Goal: Information Seeking & Learning: Find specific fact

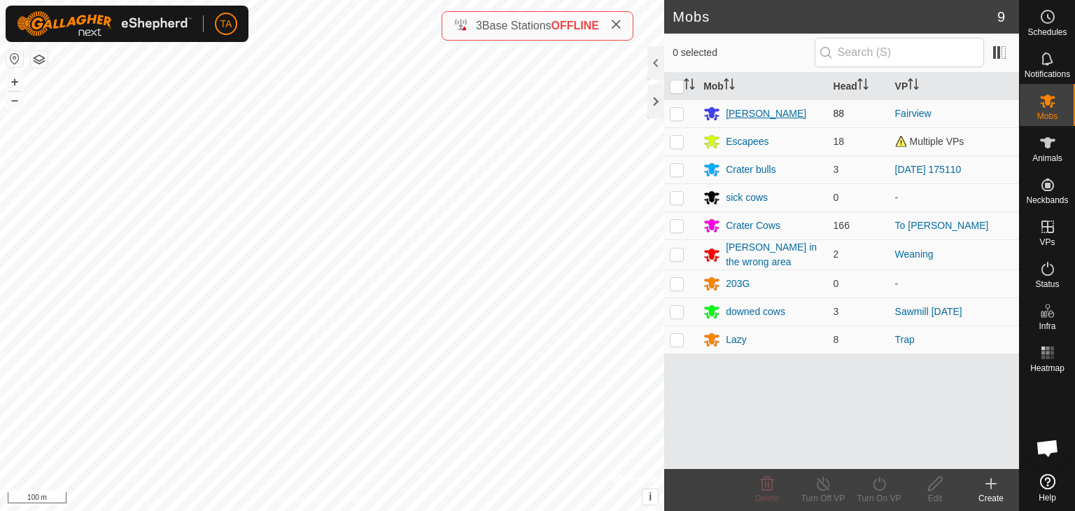
click at [744, 117] on div "[PERSON_NAME]" at bounding box center [766, 113] width 80 height 15
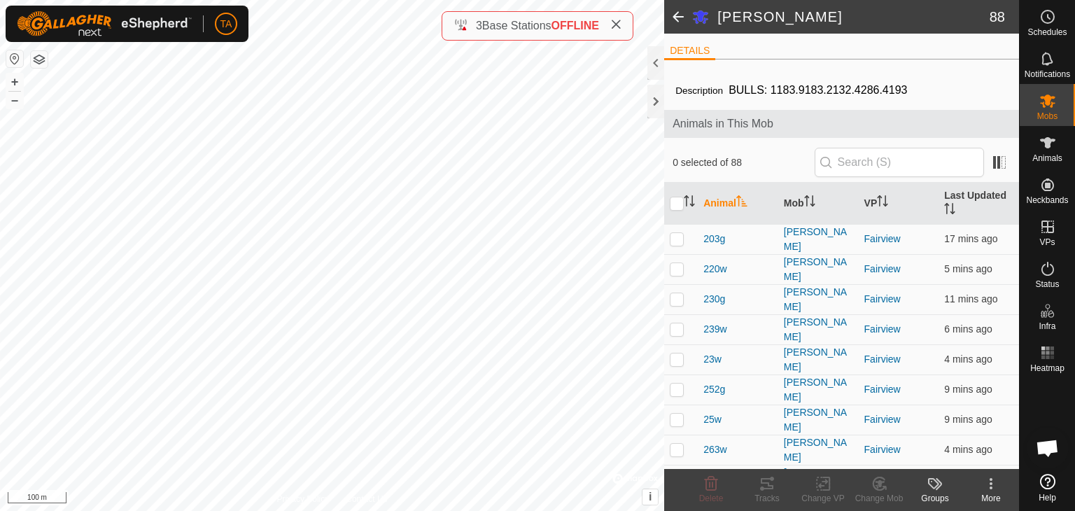
click at [670, 12] on span at bounding box center [678, 17] width 28 height 34
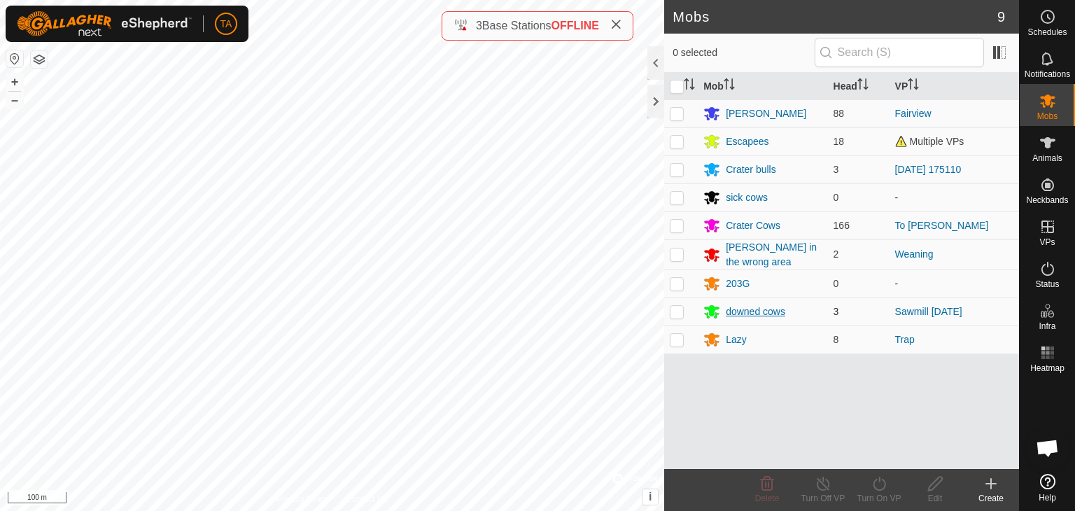
click at [711, 316] on icon at bounding box center [711, 311] width 17 height 17
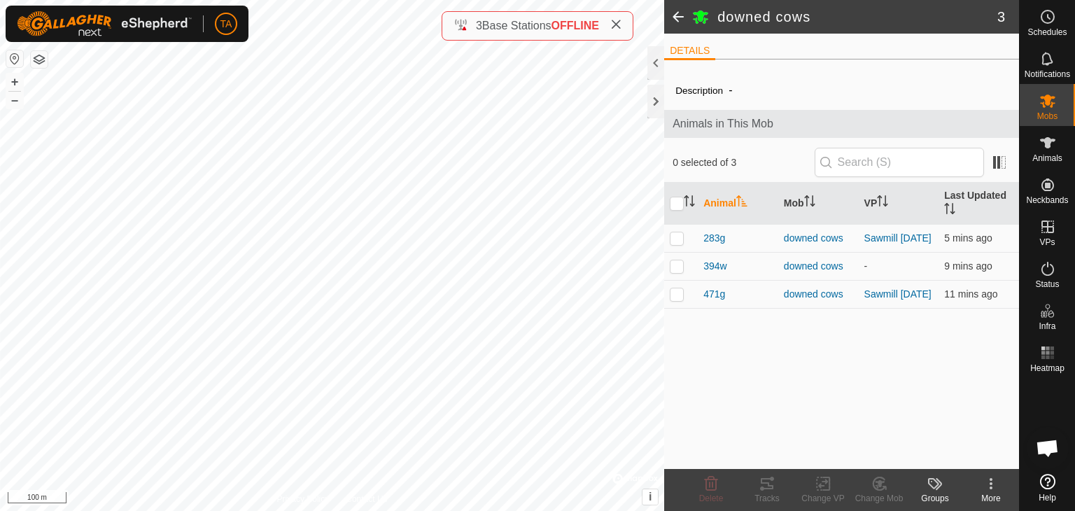
click at [679, 26] on span at bounding box center [678, 17] width 28 height 34
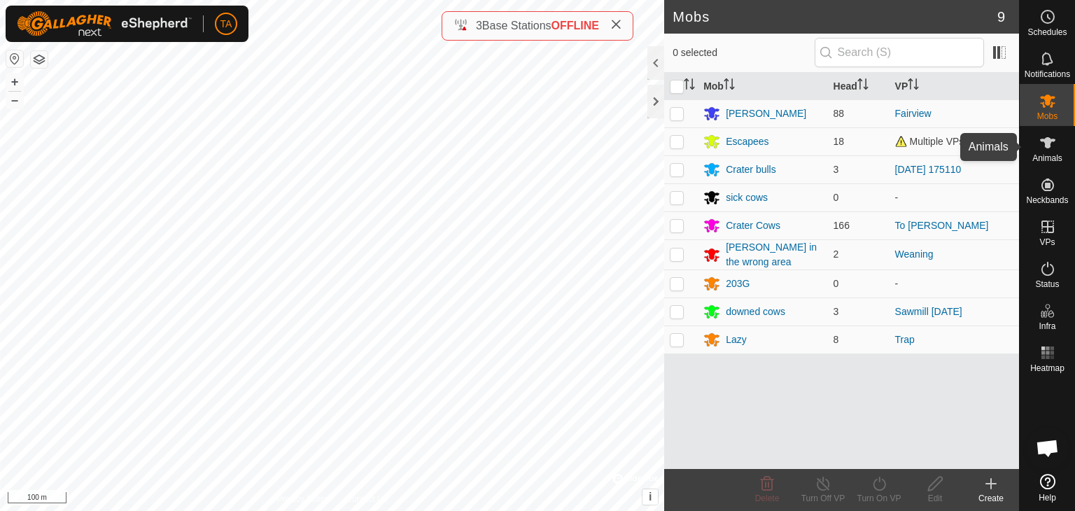
click at [1050, 157] on span "Animals" at bounding box center [1047, 158] width 30 height 8
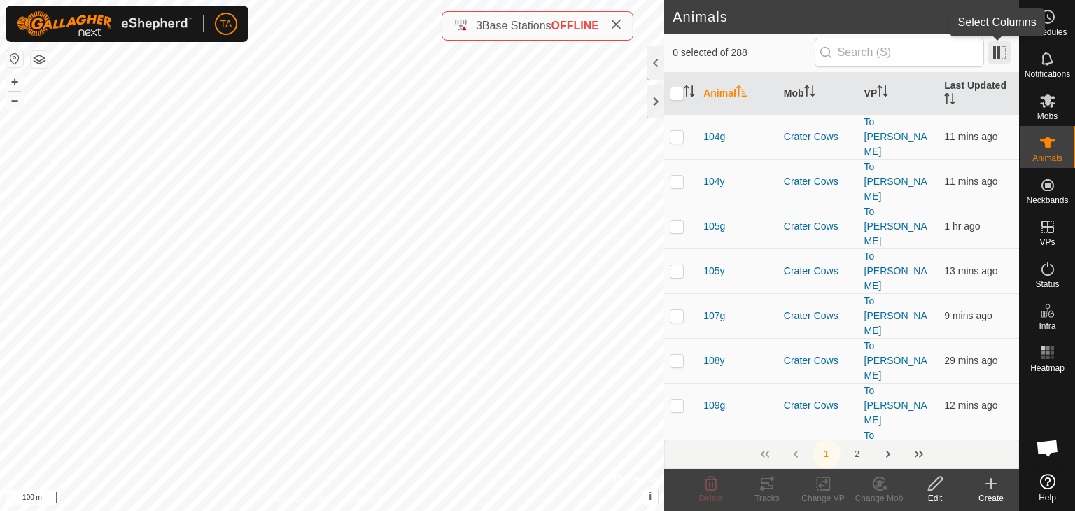
click at [999, 51] on span at bounding box center [999, 52] width 22 height 22
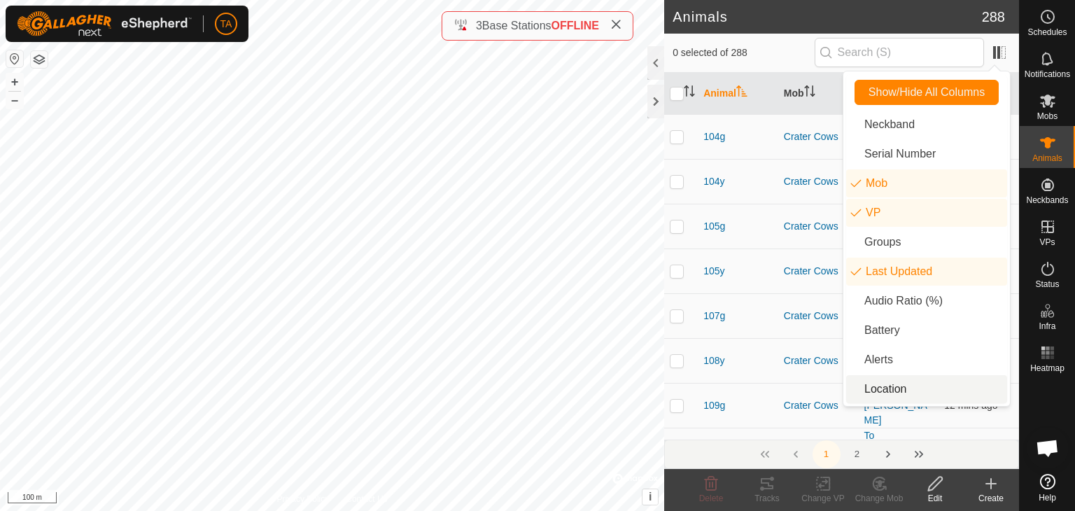
click at [920, 386] on li "Location" at bounding box center [926, 389] width 161 height 28
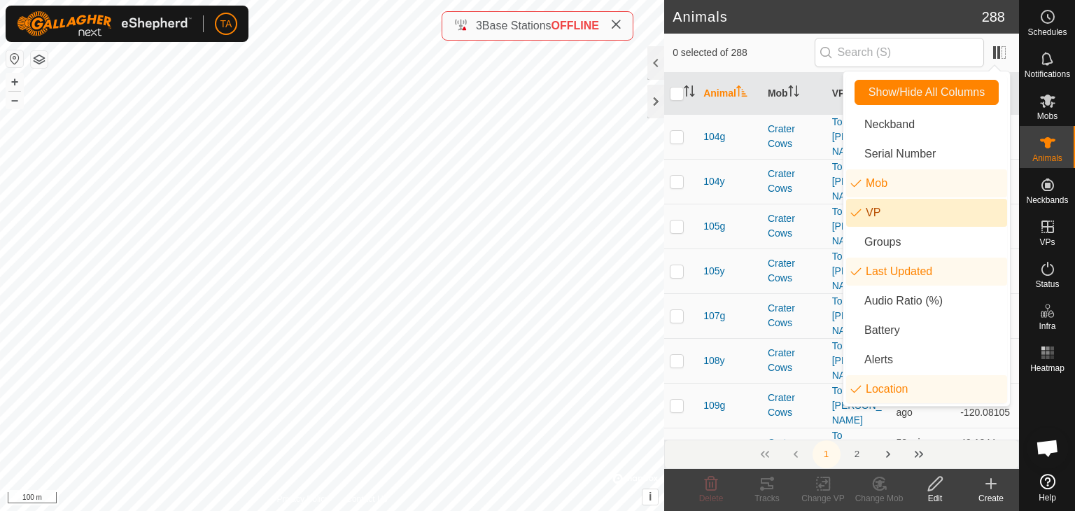
click at [901, 213] on li "VP" at bounding box center [926, 213] width 161 height 28
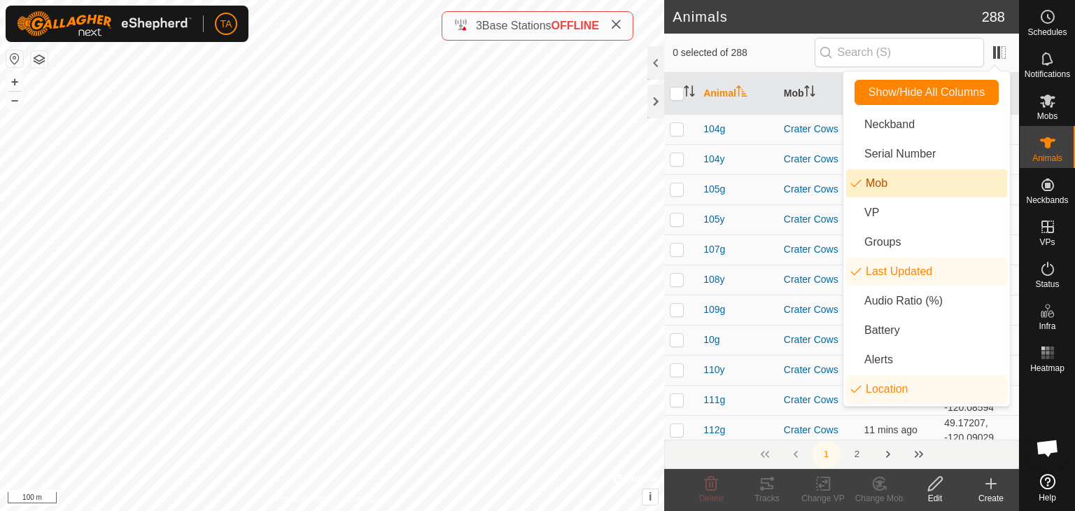
click at [918, 183] on li "Mob" at bounding box center [926, 183] width 161 height 28
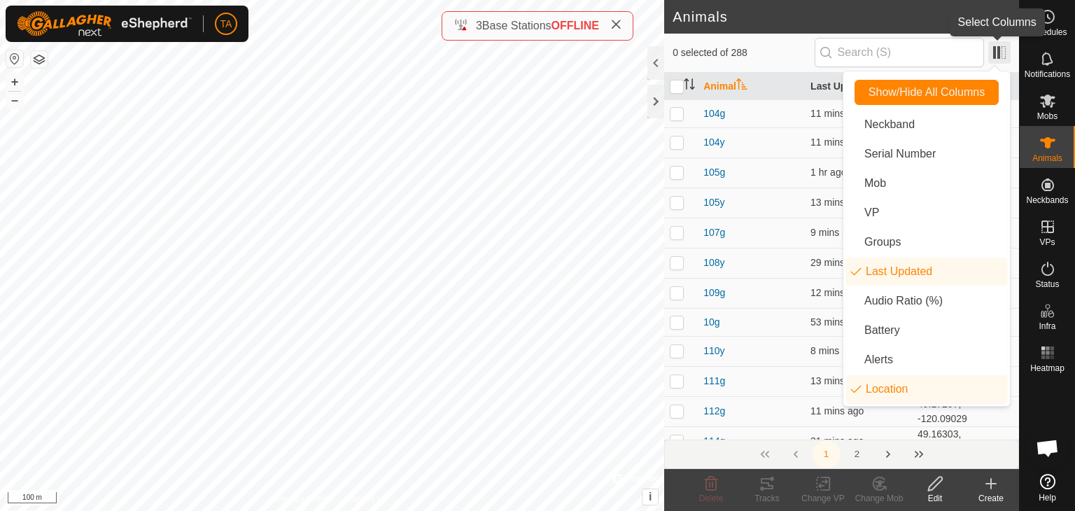
click at [999, 54] on span at bounding box center [999, 52] width 22 height 22
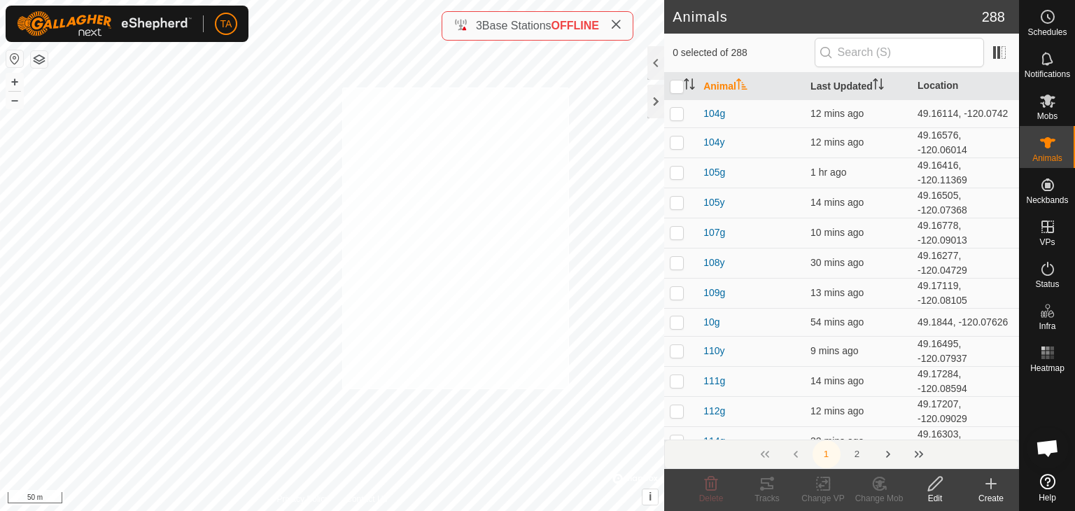
checkbox input "true"
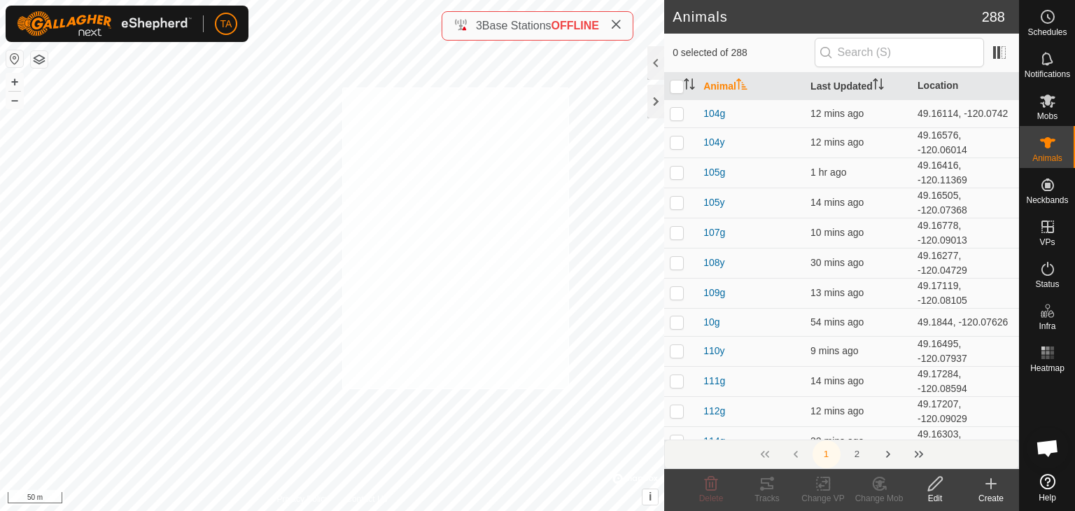
checkbox input "true"
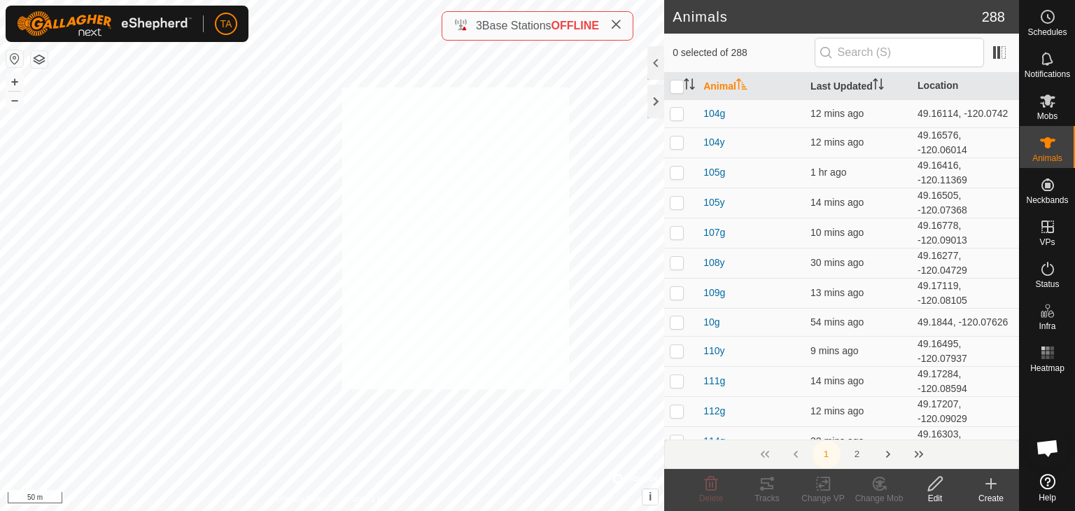
checkbox input "true"
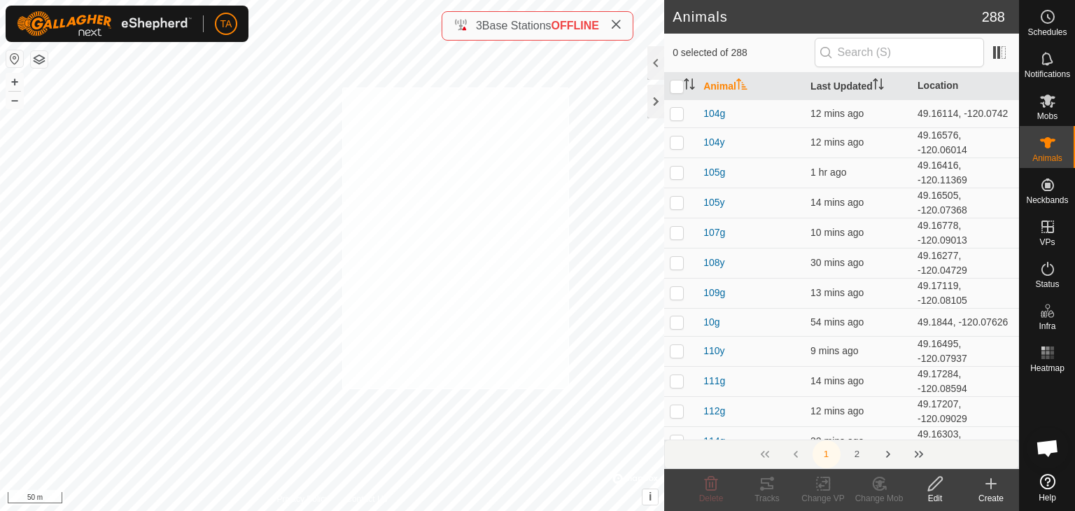
checkbox input "true"
checkbox input "false"
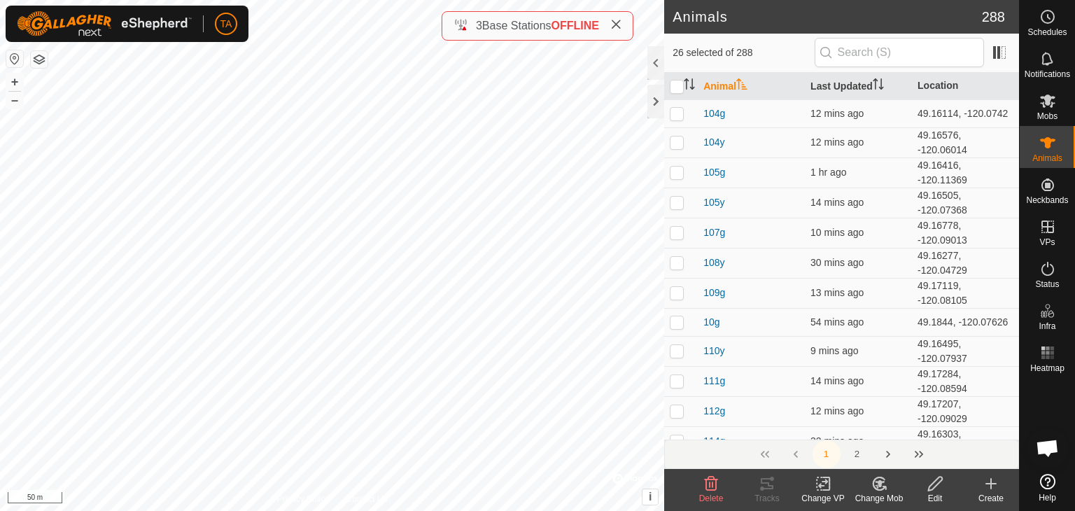
checkbox input "false"
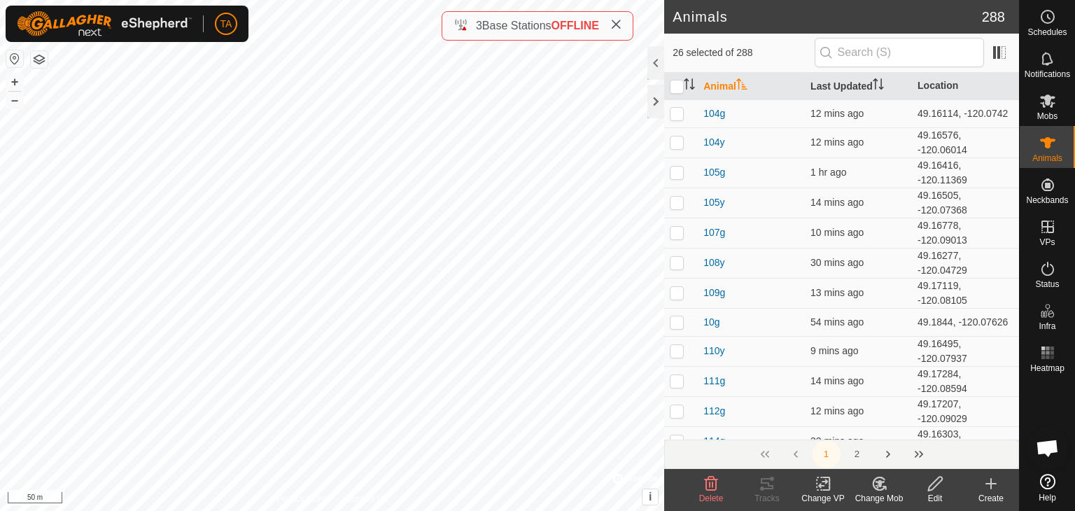
checkbox input "false"
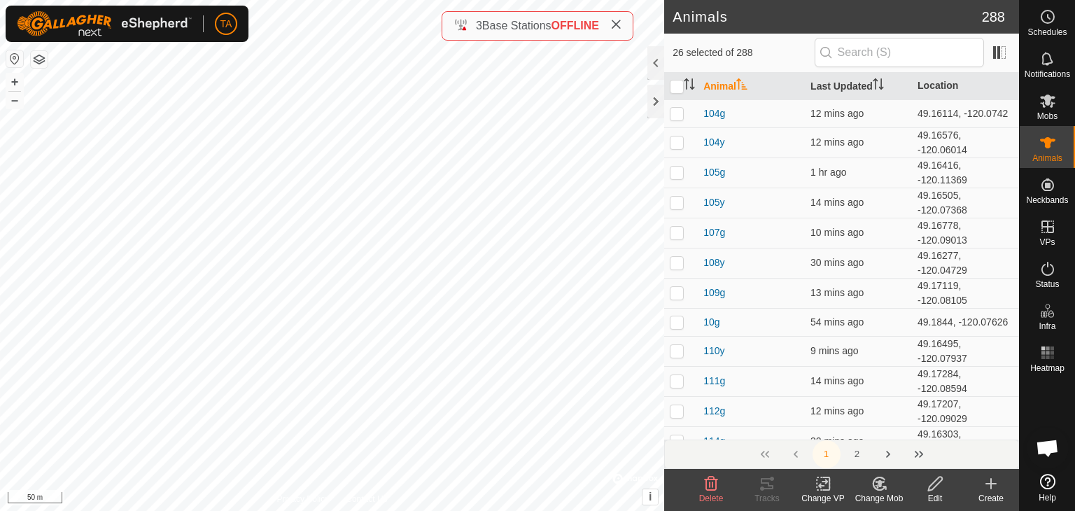
checkbox input "false"
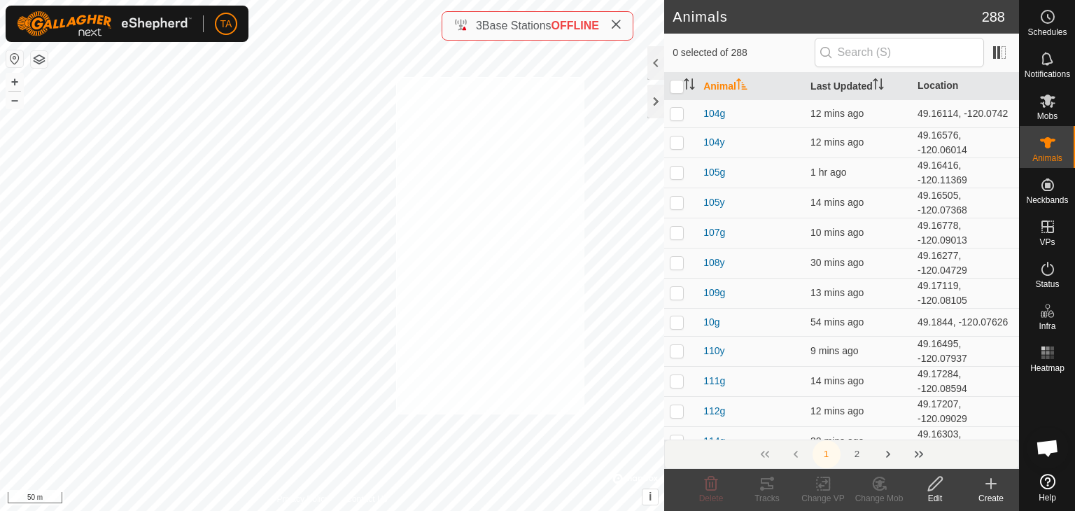
checkbox input "true"
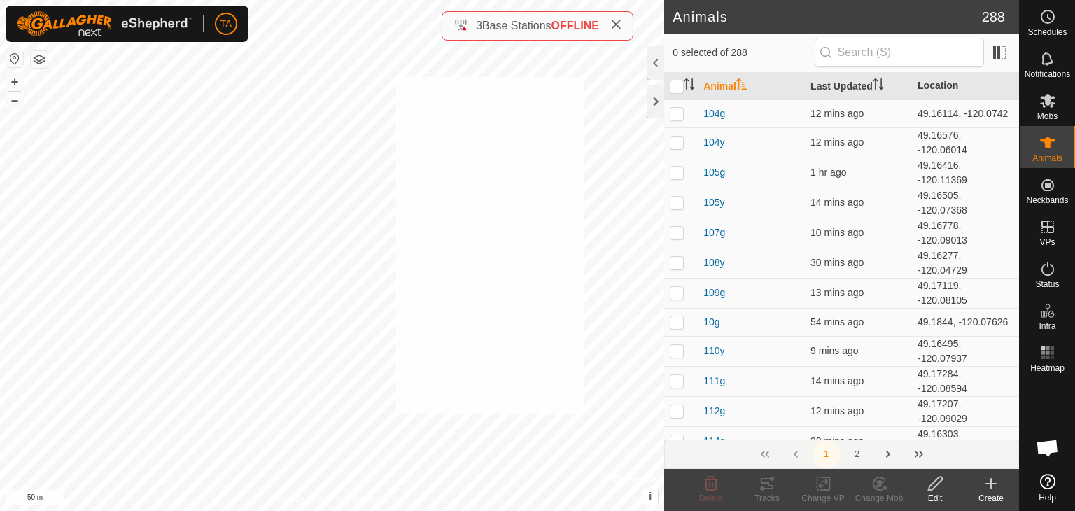
checkbox input "true"
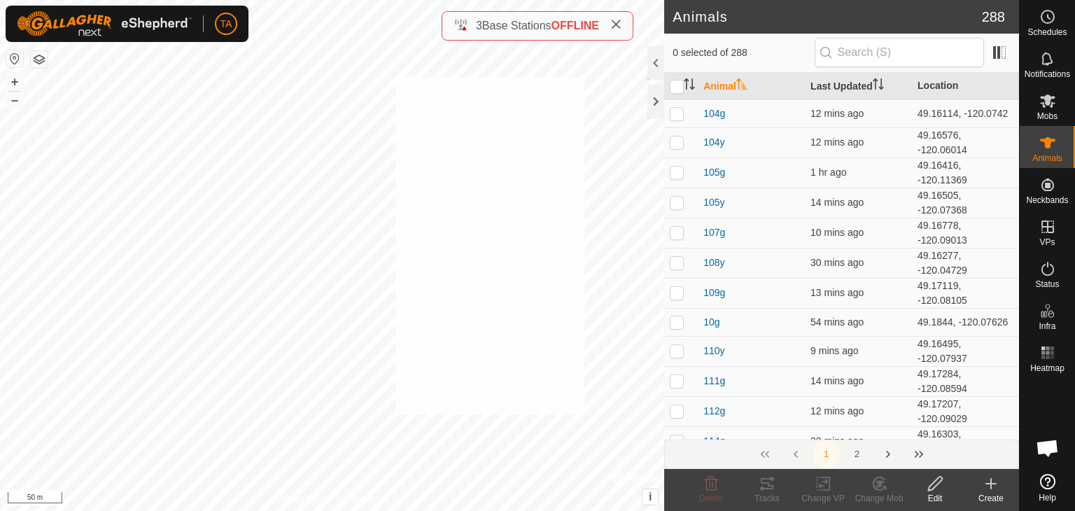
checkbox input "true"
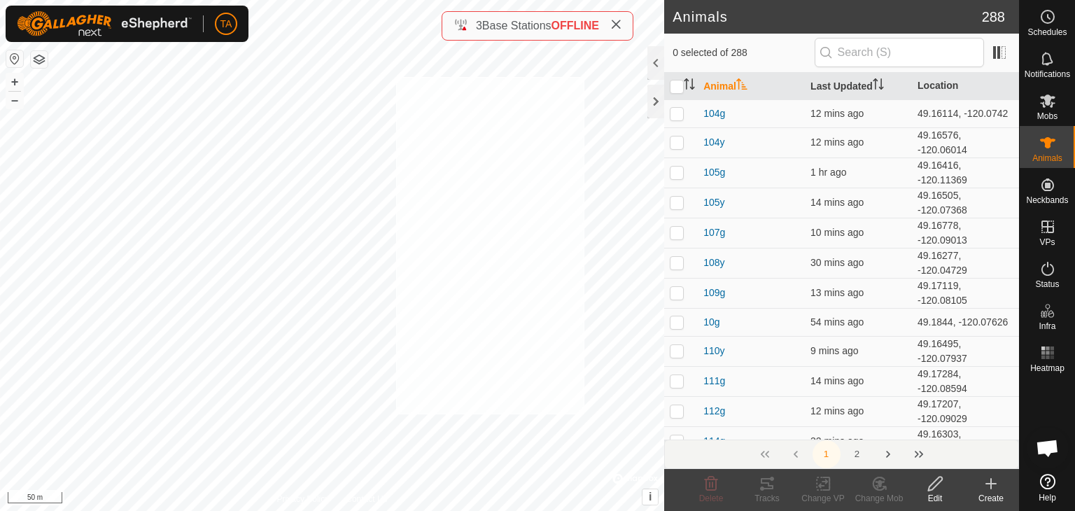
checkbox input "true"
click at [689, 82] on icon "Activate to sort" at bounding box center [689, 83] width 11 height 11
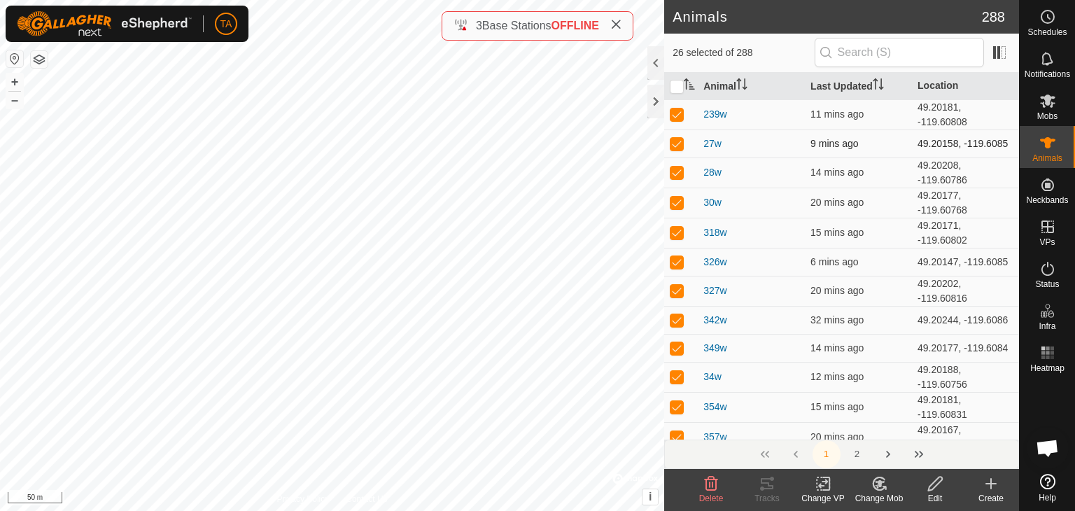
drag, startPoint x: 697, startPoint y: 111, endPoint x: 822, endPoint y: 143, distance: 128.9
drag, startPoint x: 960, startPoint y: 338, endPoint x: 701, endPoint y: 113, distance: 343.3
copy tbody "[DATE] 49.20181, -119.60808 [DATE] 49.20158, -119.6085 [DATE] 49.20208, -119.60…"
